Goal: Download file/media

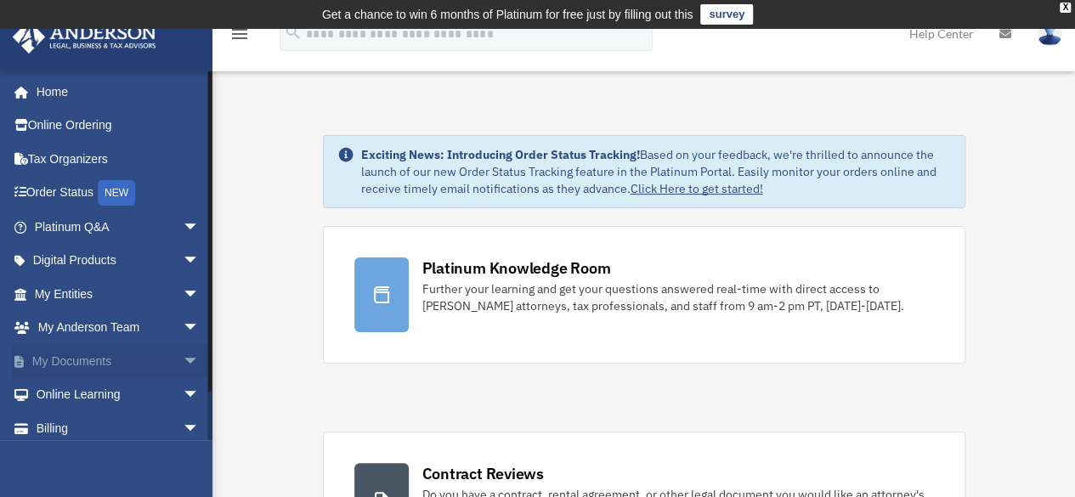
click at [68, 365] on link "My Documents arrow_drop_down" at bounding box center [118, 361] width 213 height 34
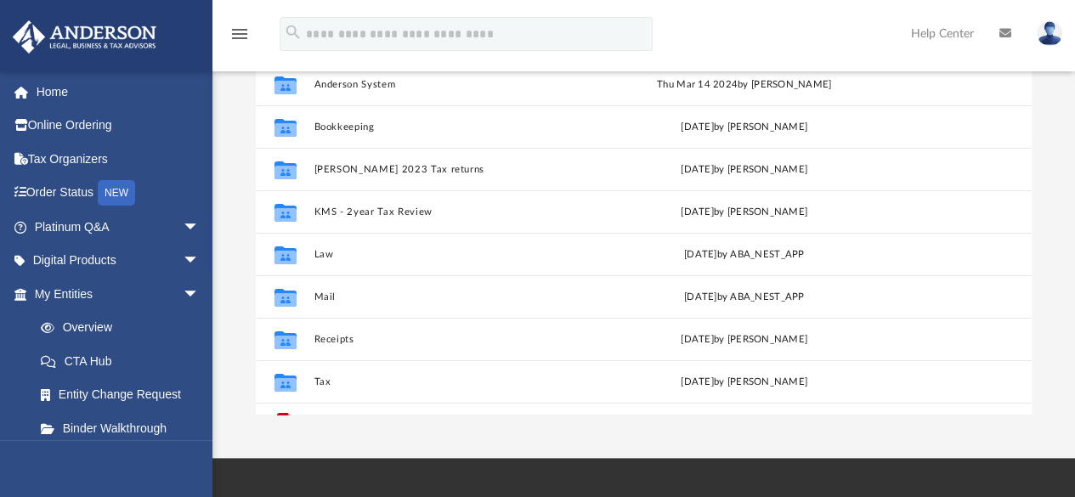
scroll to position [373, 763]
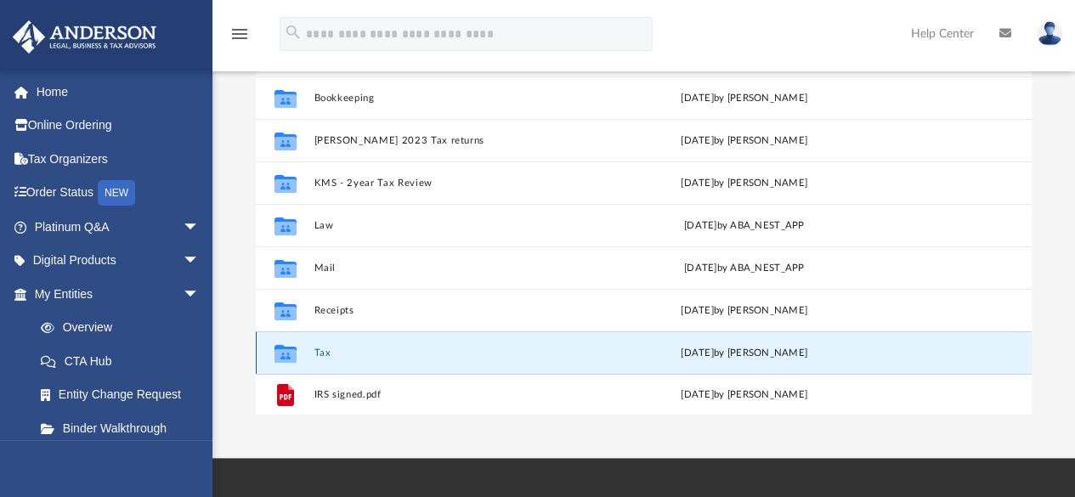
click at [326, 354] on button "Tax" at bounding box center [454, 352] width 282 height 11
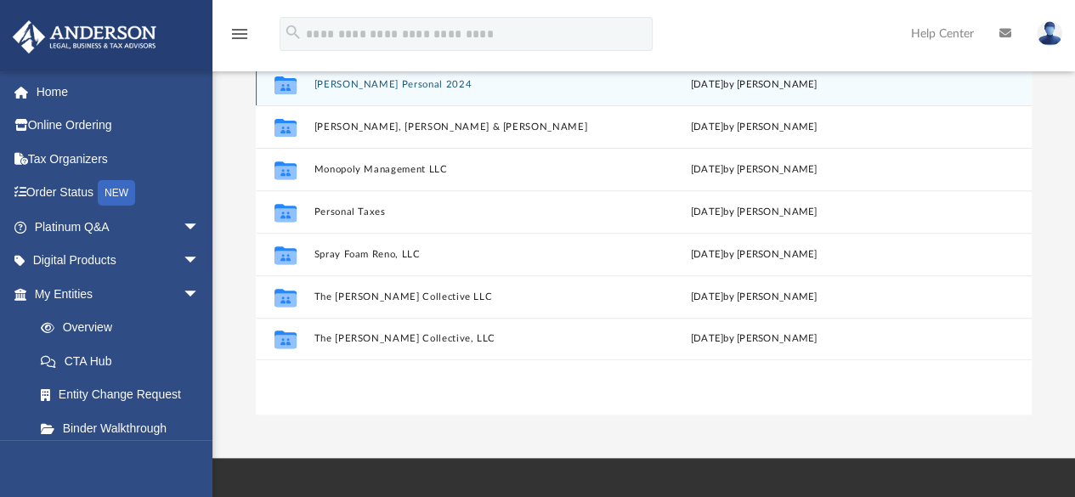
scroll to position [0, 0]
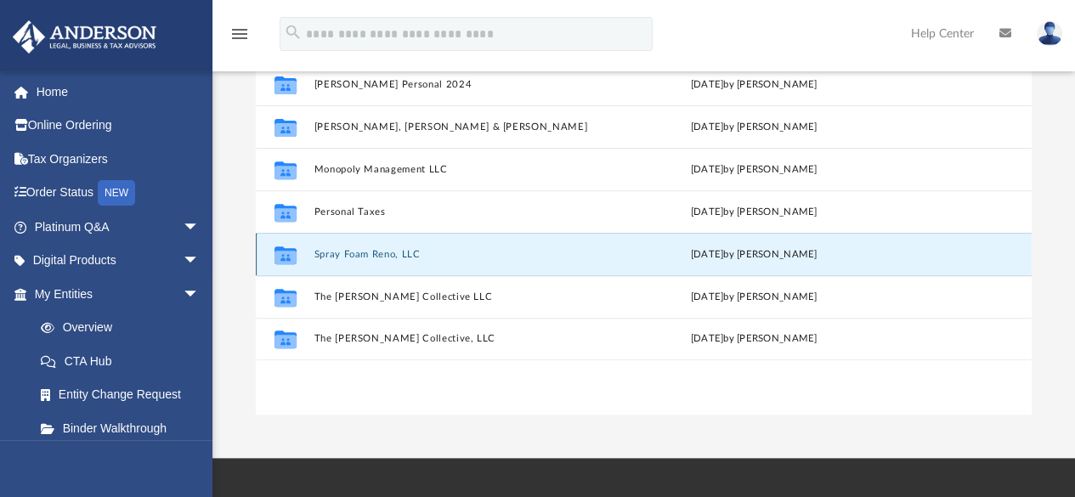
click at [383, 254] on button "Spray Foam Reno, LLC" at bounding box center [457, 254] width 288 height 11
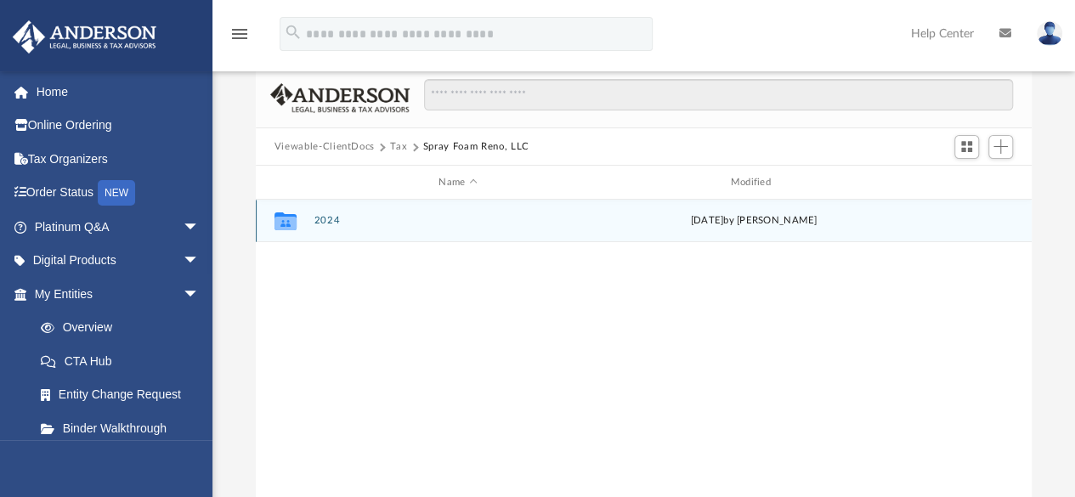
scroll to position [111, 0]
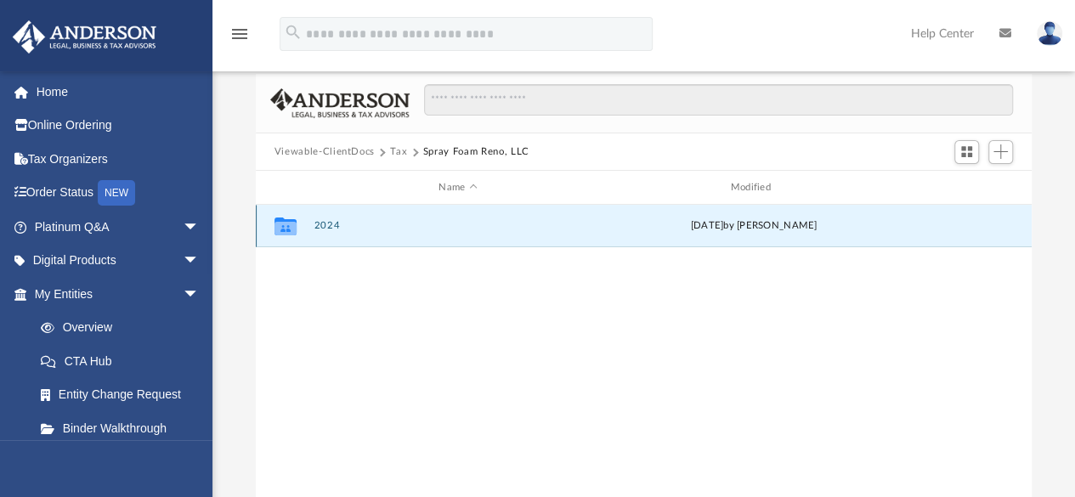
click at [333, 221] on button "2024" at bounding box center [457, 226] width 288 height 11
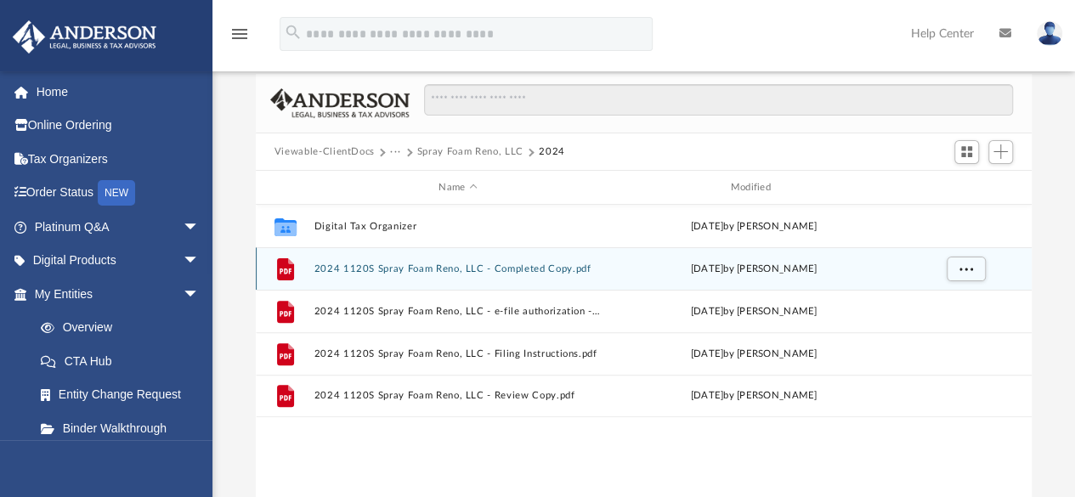
click at [480, 265] on button "2024 1120S Spray Foam Reno, LLC - Completed Copy.pdf" at bounding box center [457, 268] width 288 height 11
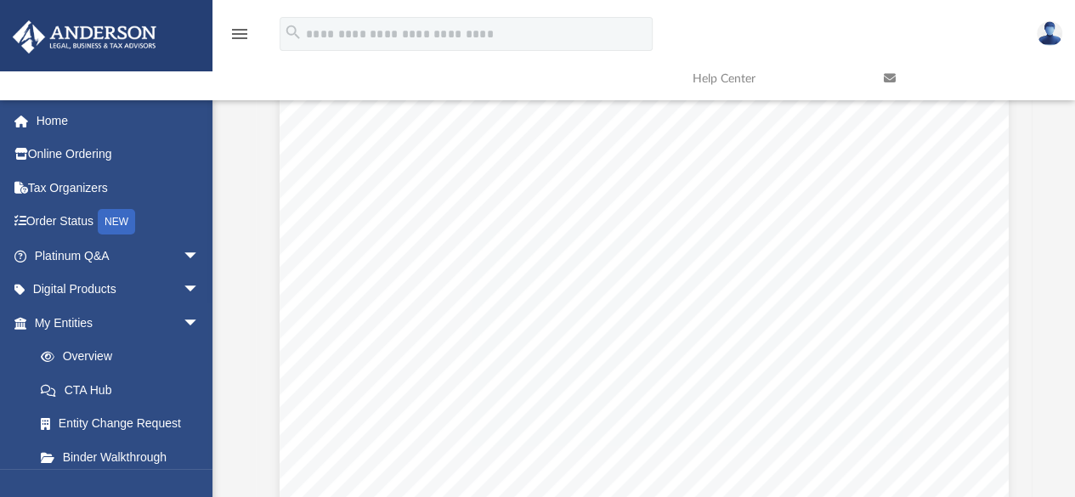
scroll to position [7106, 0]
